Goal: Check status: Check status

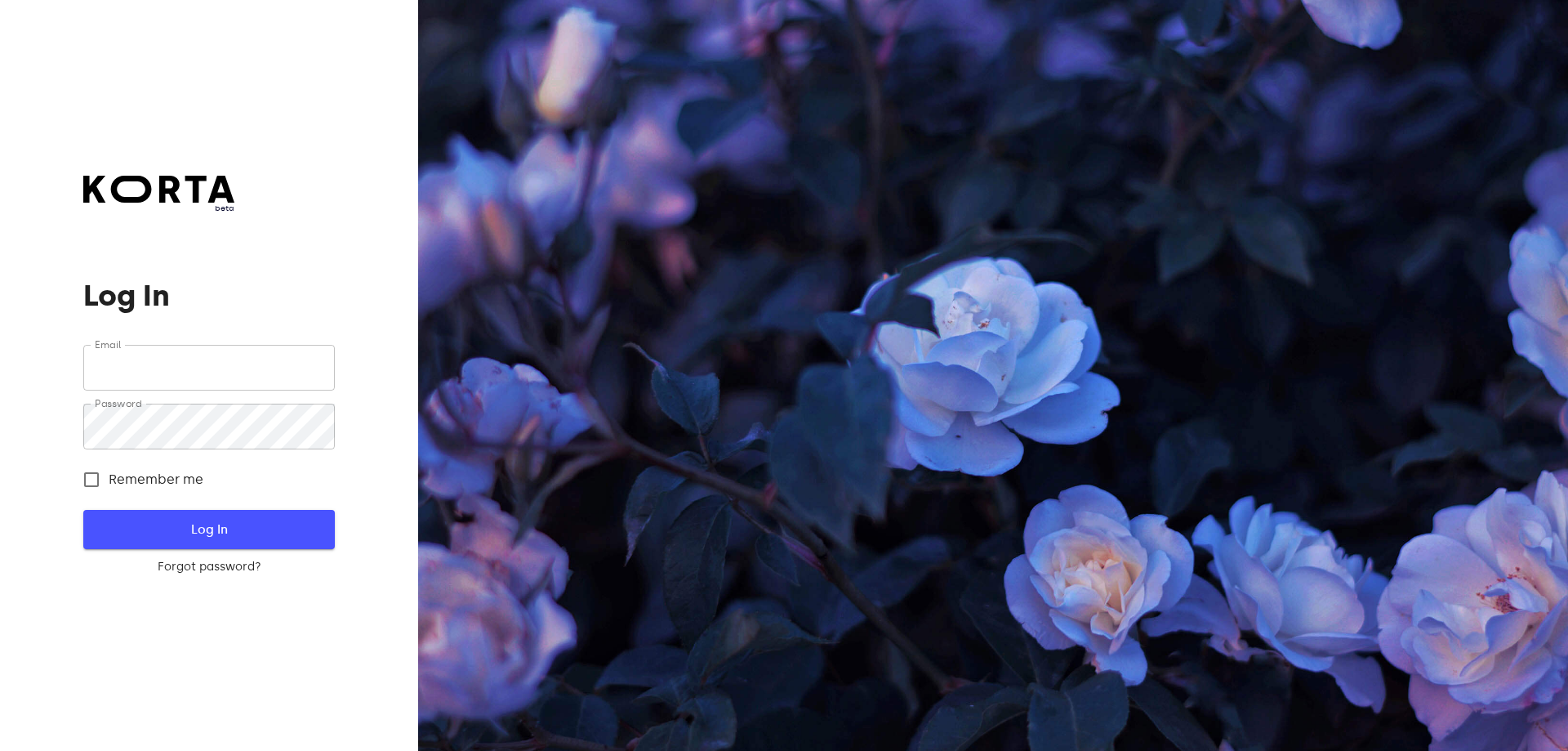
type input "[PERSON_NAME][EMAIL_ADDRESS][DOMAIN_NAME]"
click at [299, 529] on span "Log In" at bounding box center [208, 529] width 199 height 21
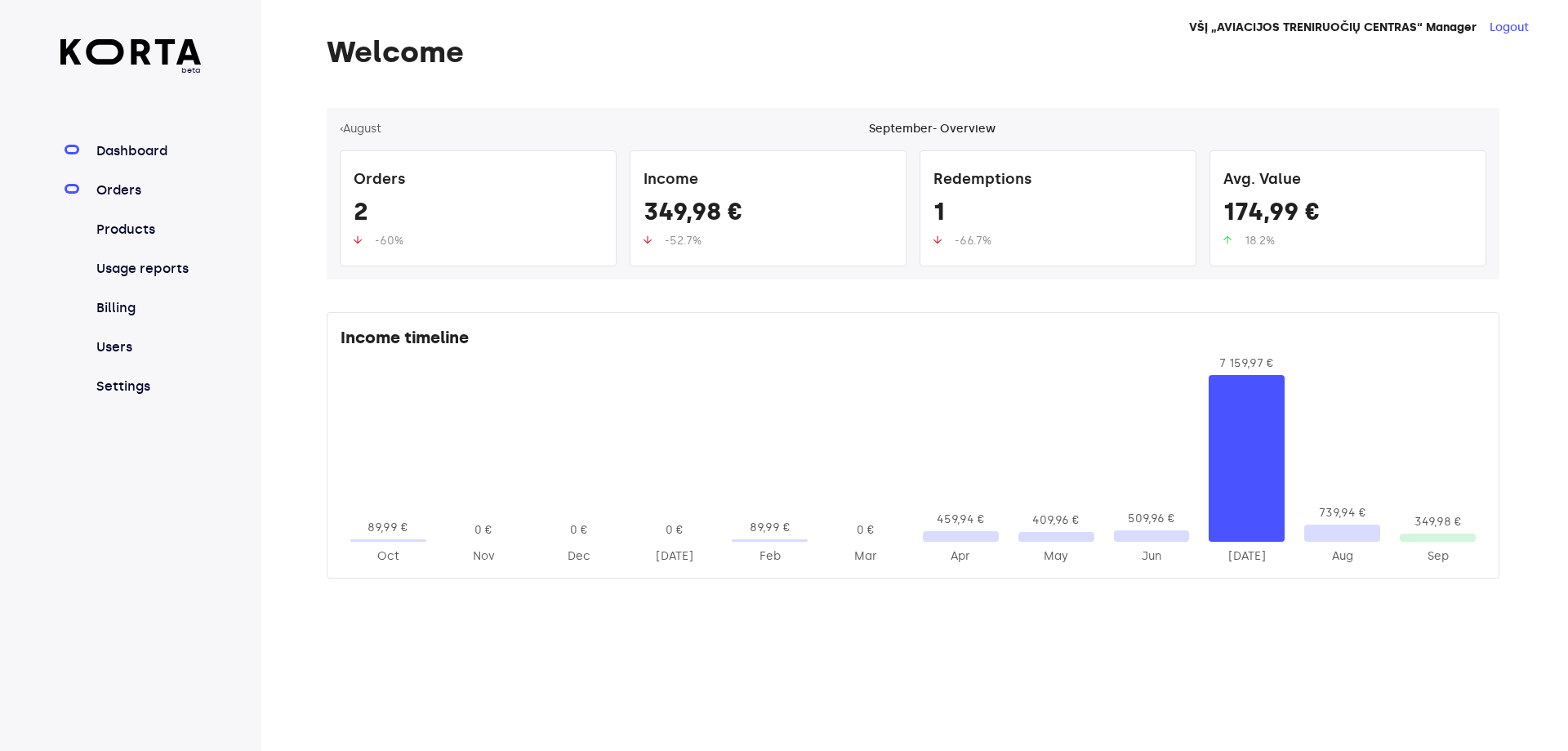
click at [100, 187] on link "Orders" at bounding box center [148, 190] width 109 height 19
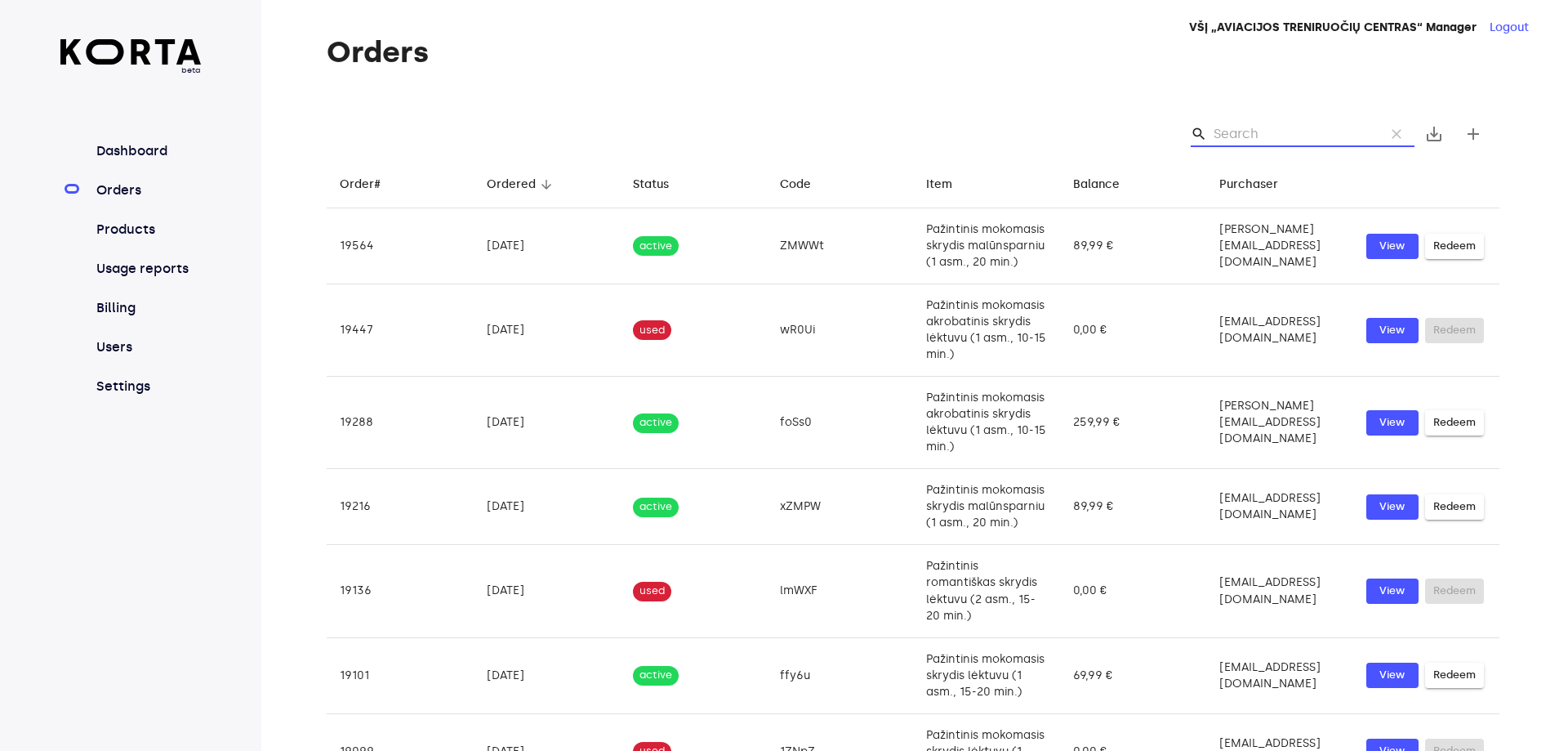
click at [1273, 124] on input "Search" at bounding box center [1293, 135] width 158 height 26
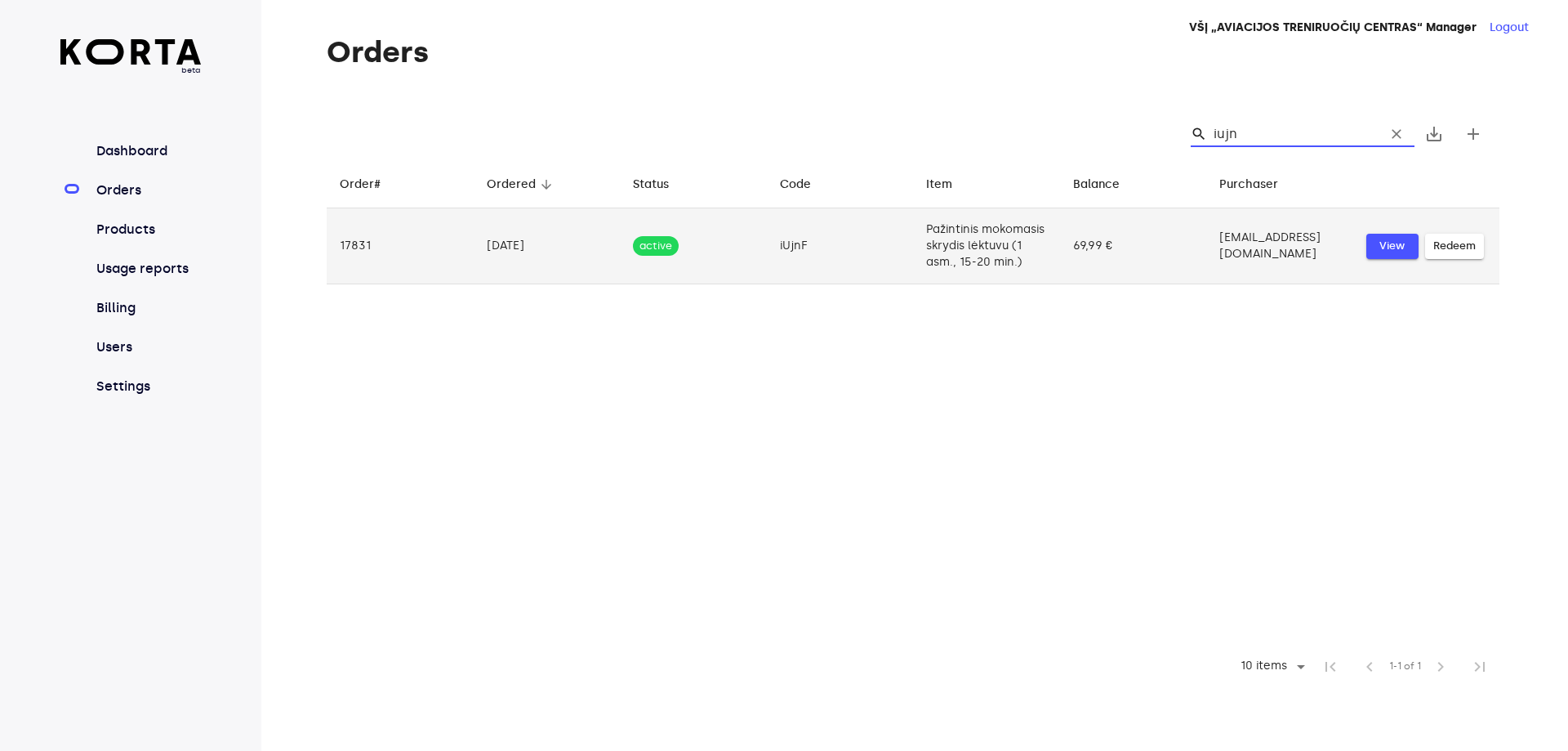
type input "iujn"
click at [1398, 256] on span "View" at bounding box center [1392, 245] width 36 height 18
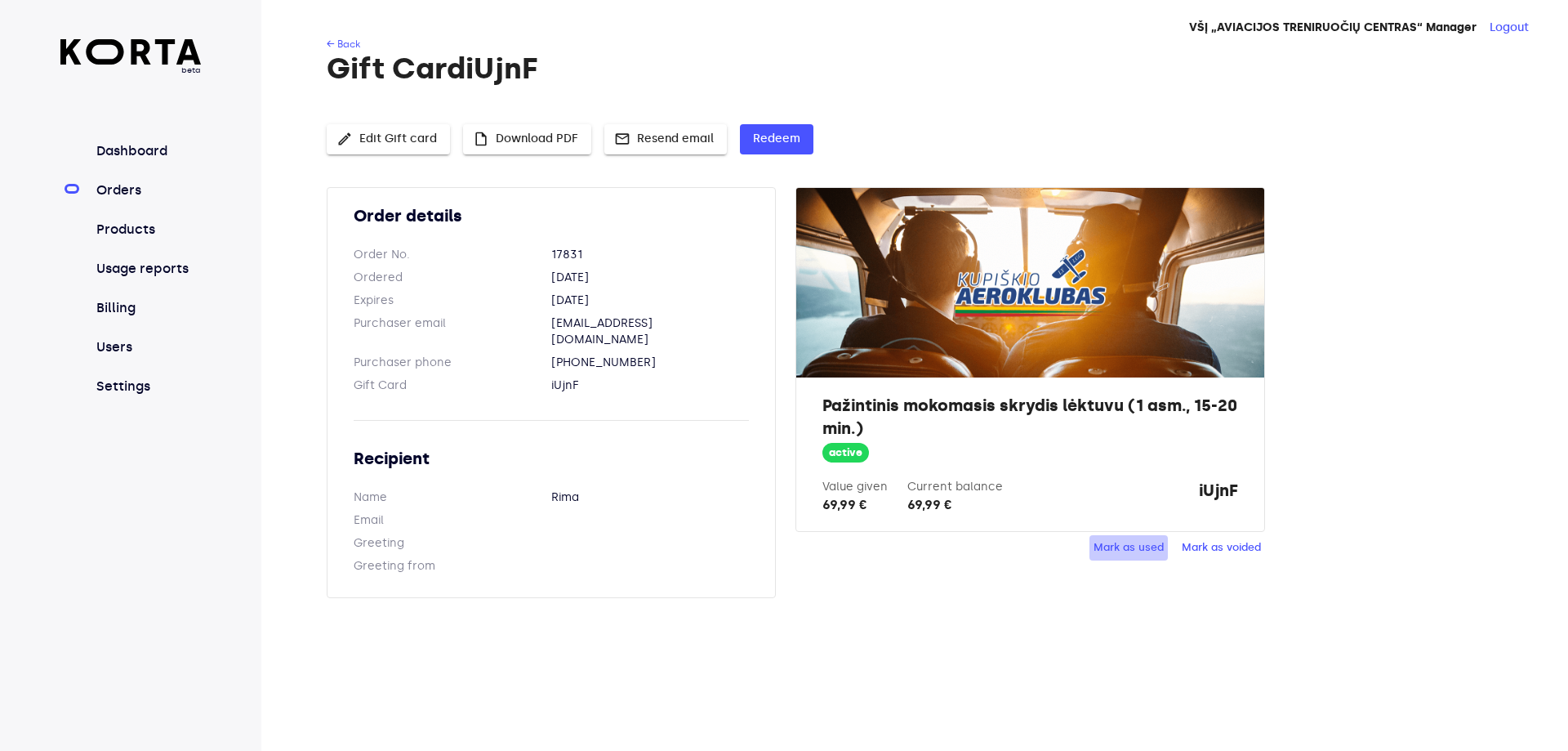
click at [1143, 557] on span "Mark as used" at bounding box center [1129, 547] width 70 height 18
